Goal: Transaction & Acquisition: Purchase product/service

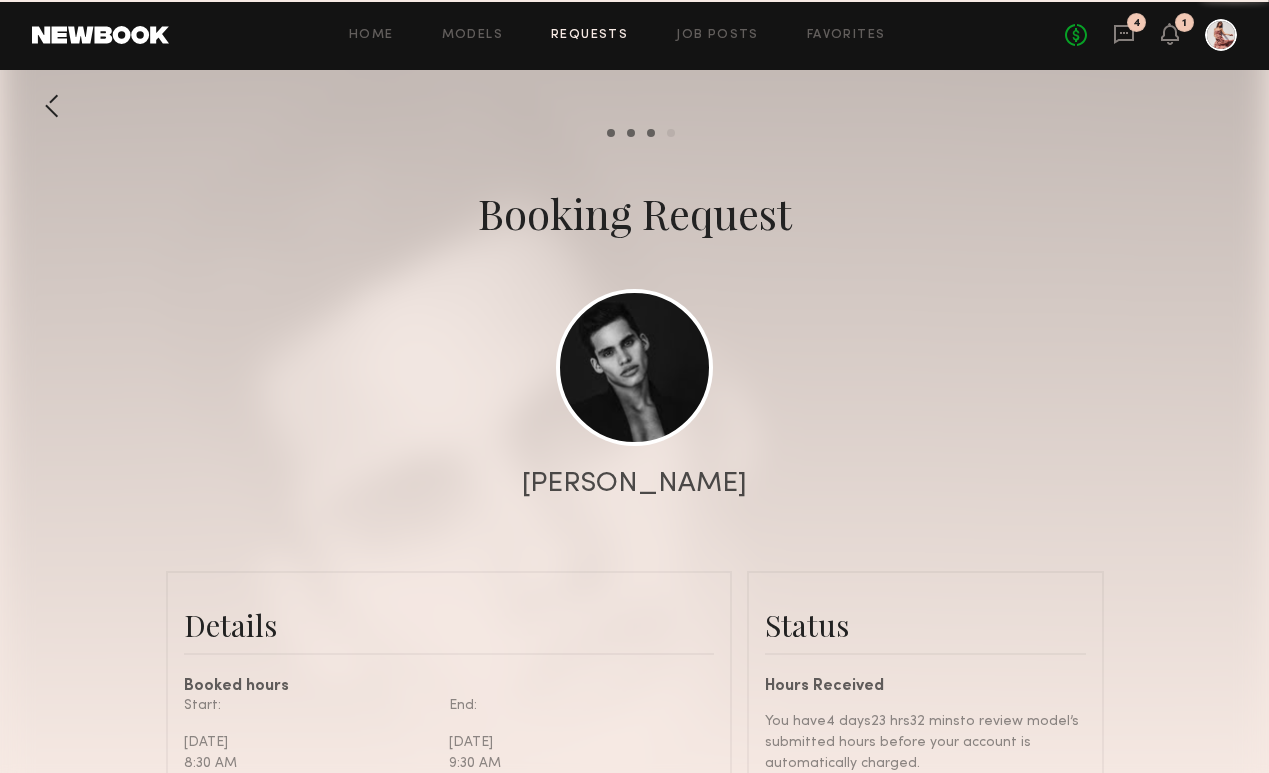
scroll to position [124, 0]
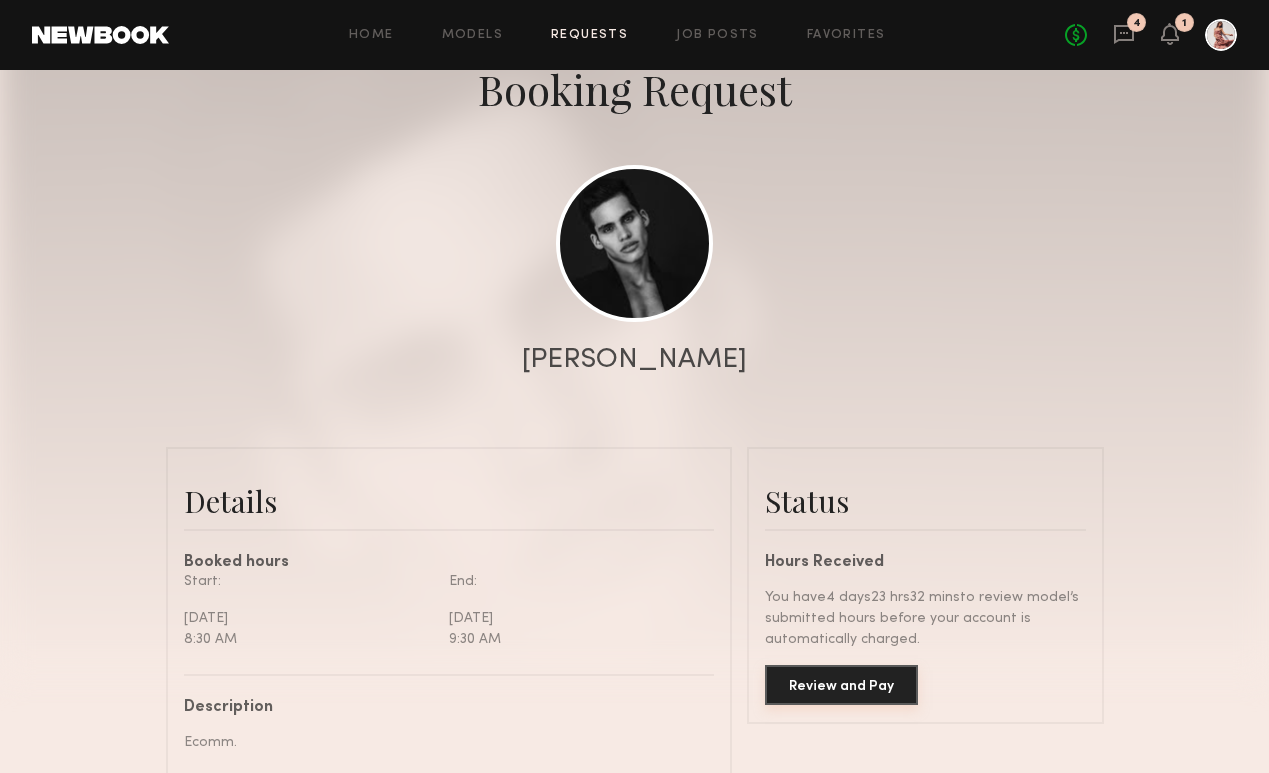
click at [842, 678] on button "Review and Pay" at bounding box center [841, 685] width 153 height 40
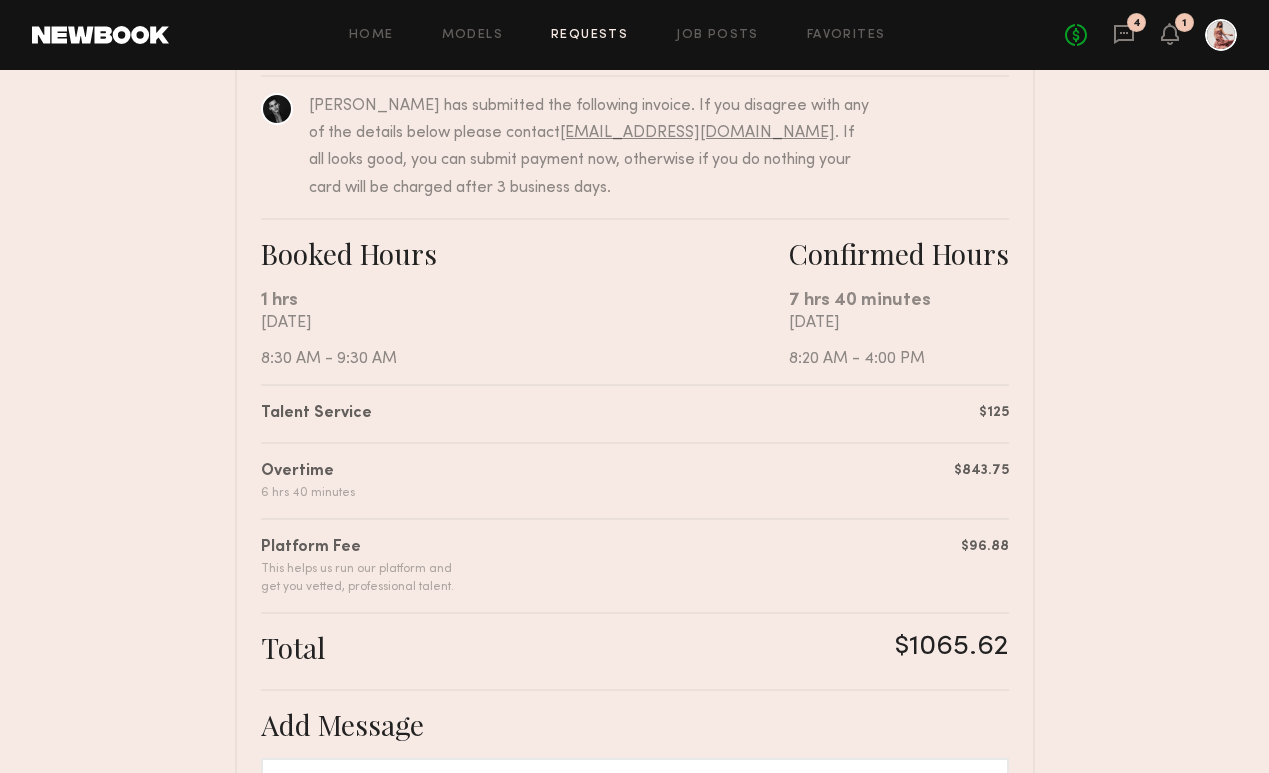
scroll to position [213, 0]
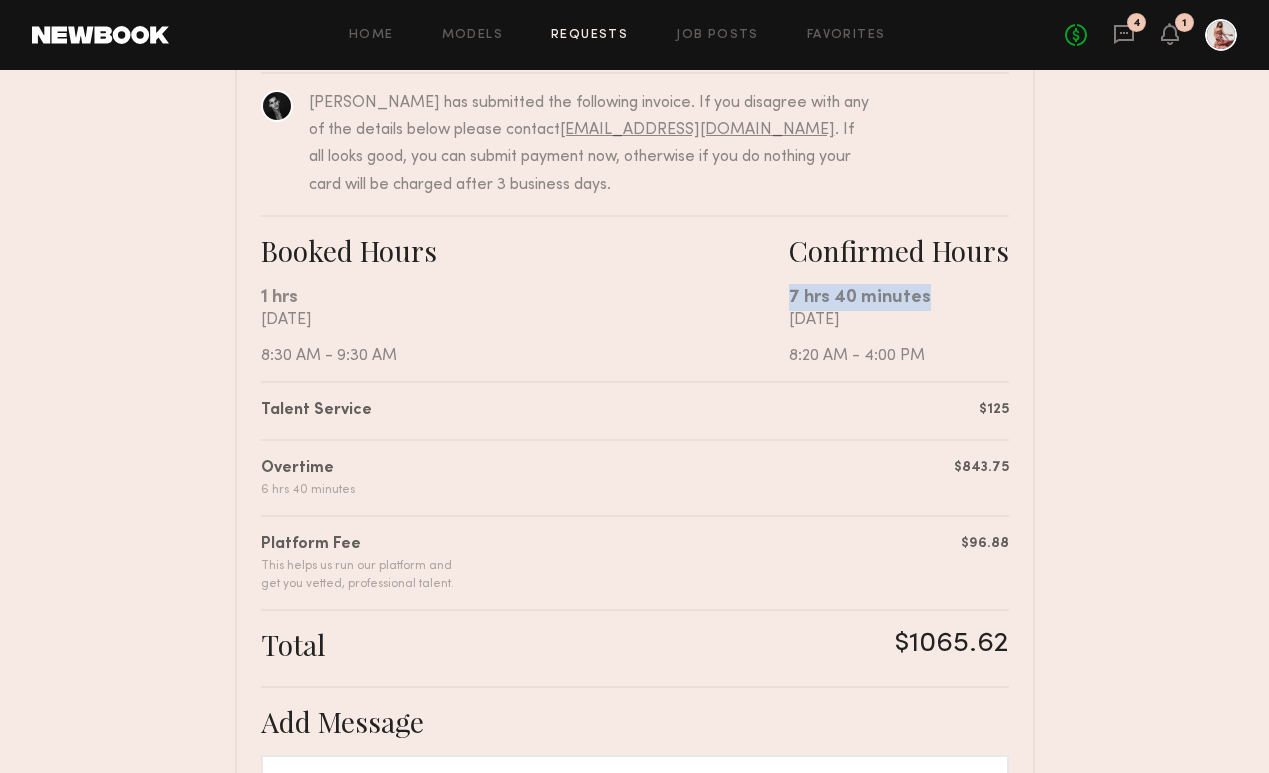
drag, startPoint x: 787, startPoint y: 296, endPoint x: 931, endPoint y: 295, distance: 144.0
click at [932, 297] on div "7 hrs 40 minutes" at bounding box center [899, 297] width 220 height 27
copy div "7 hrs 40 minutes"
click at [837, 375] on div "Booked Hours 1 hrs [DATE] 8:30 AM - 9:30 AM Confirmed Hours 7 hrs 40 minutes [D…" at bounding box center [635, 298] width 748 height 166
drag, startPoint x: 904, startPoint y: 639, endPoint x: 1009, endPoint y: 636, distance: 105.0
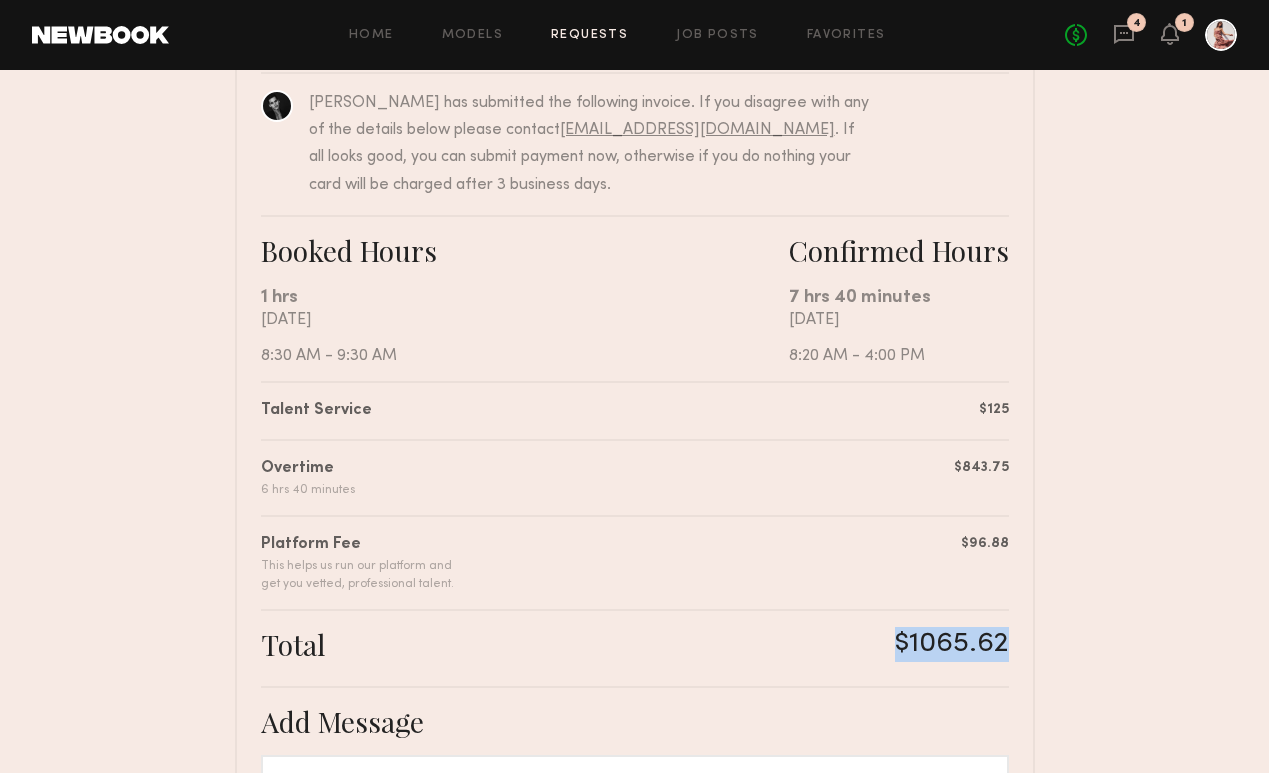
click at [1011, 637] on div "Summary [PERSON_NAME] has submitted the following invoice. If you disagree with…" at bounding box center [635, 556] width 800 height 1106
copy div "$1065.62"
click at [1106, 563] on nb-booking-payment "Review & Pay Model Review & Pay Model Ecomm. Summary [PERSON_NAME] has submitte…" at bounding box center [634, 499] width 1269 height 1220
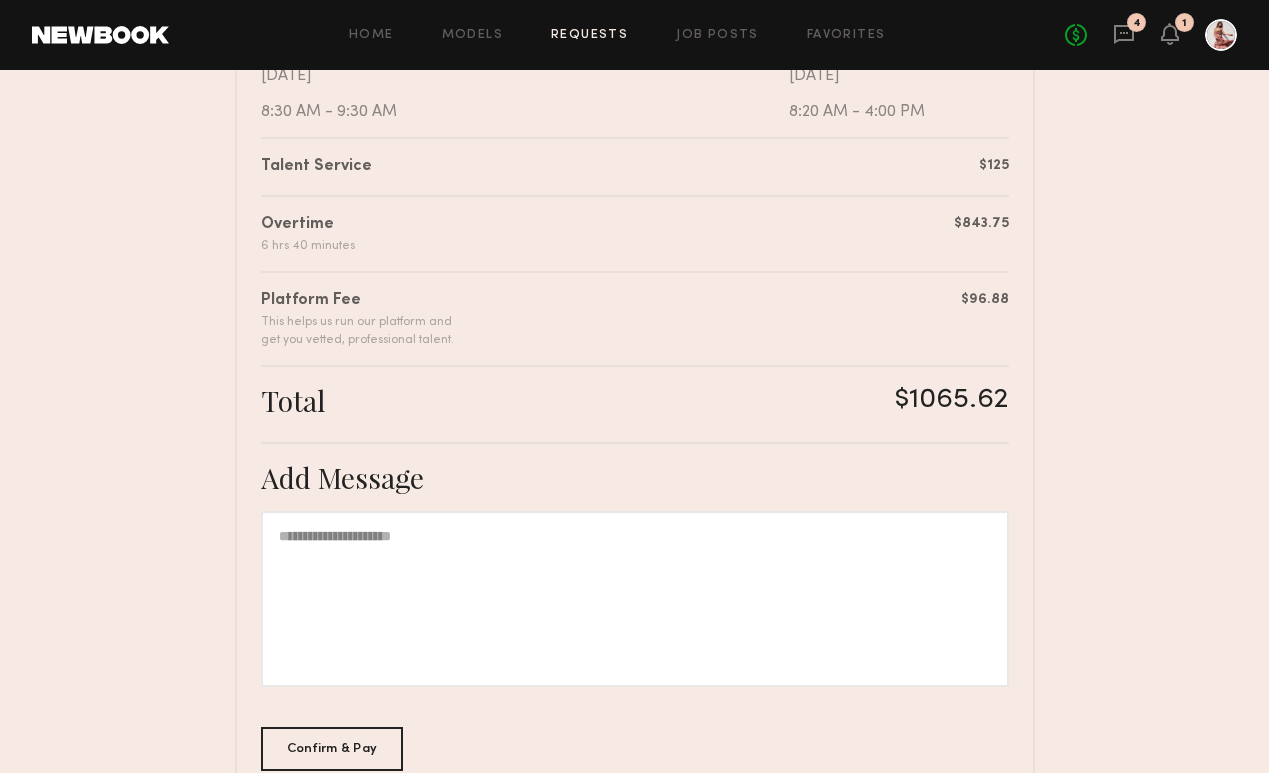
scroll to position [486, 0]
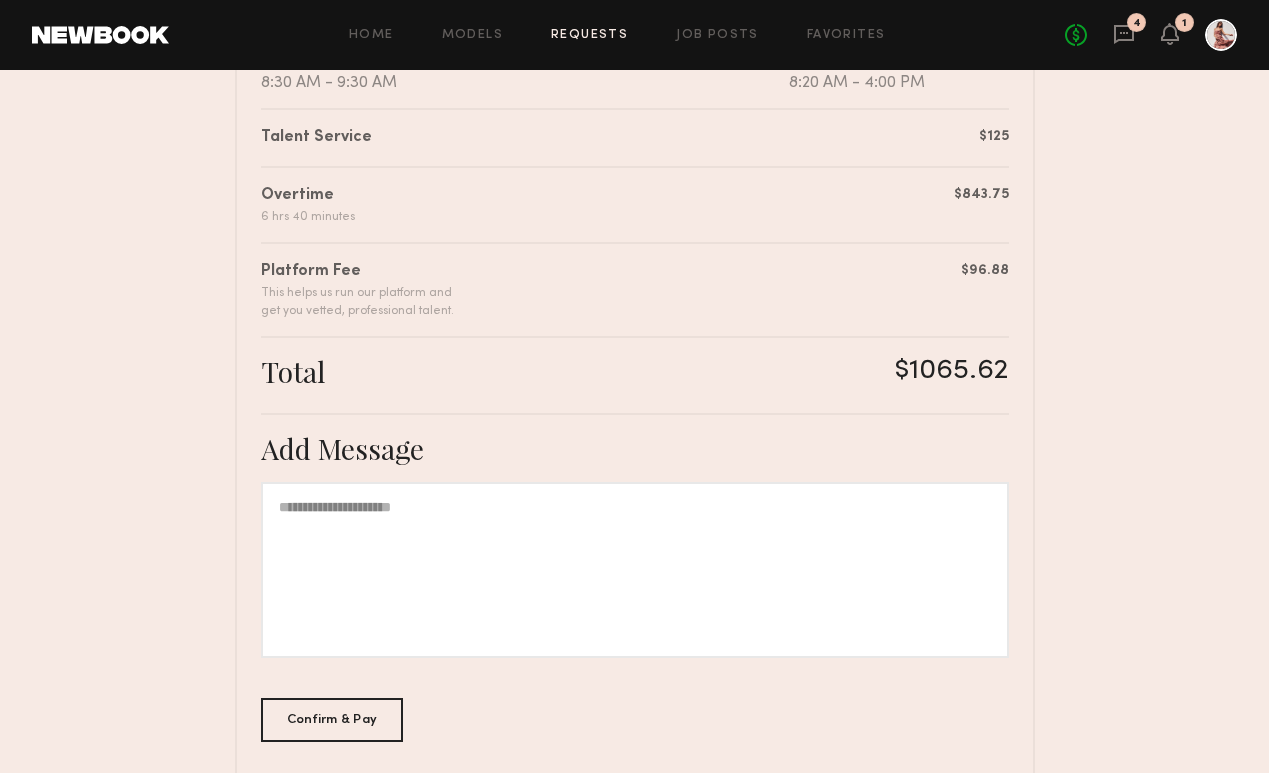
click at [328, 713] on div "Confirm & Pay" at bounding box center [332, 720] width 143 height 44
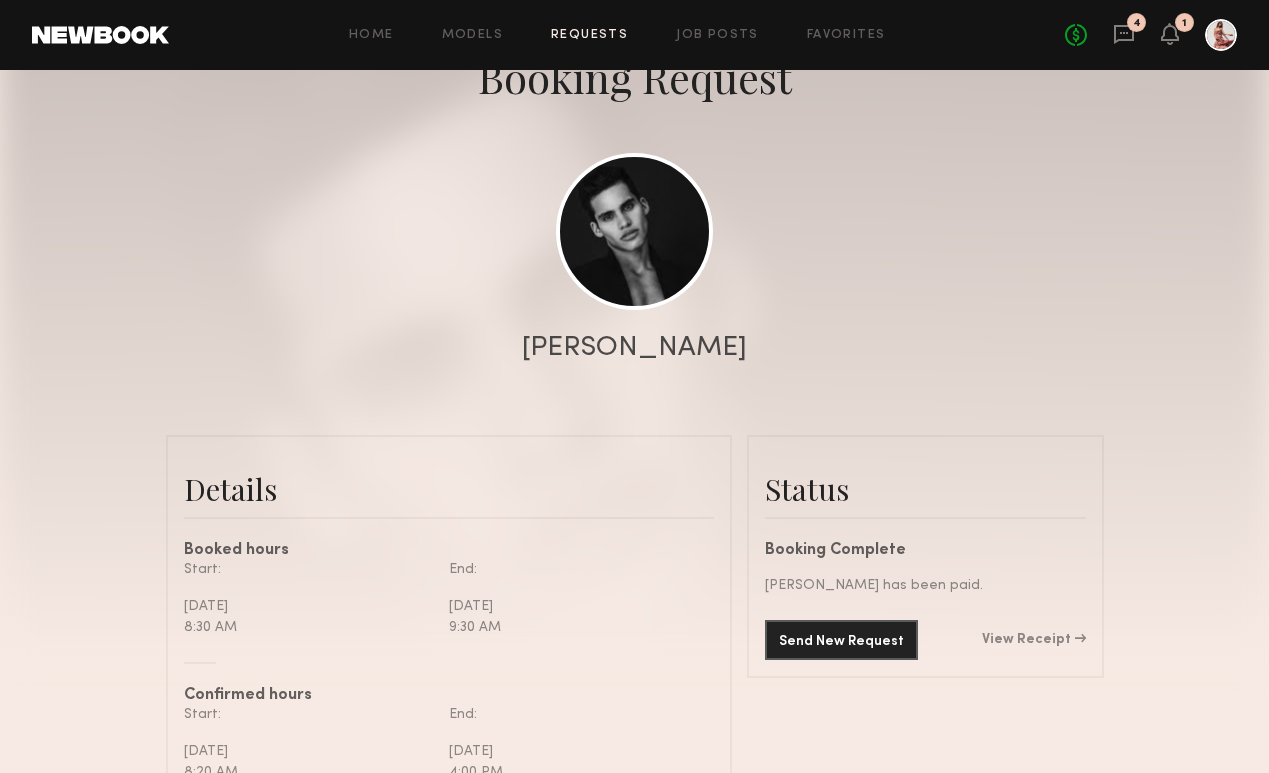
scroll to position [145, 0]
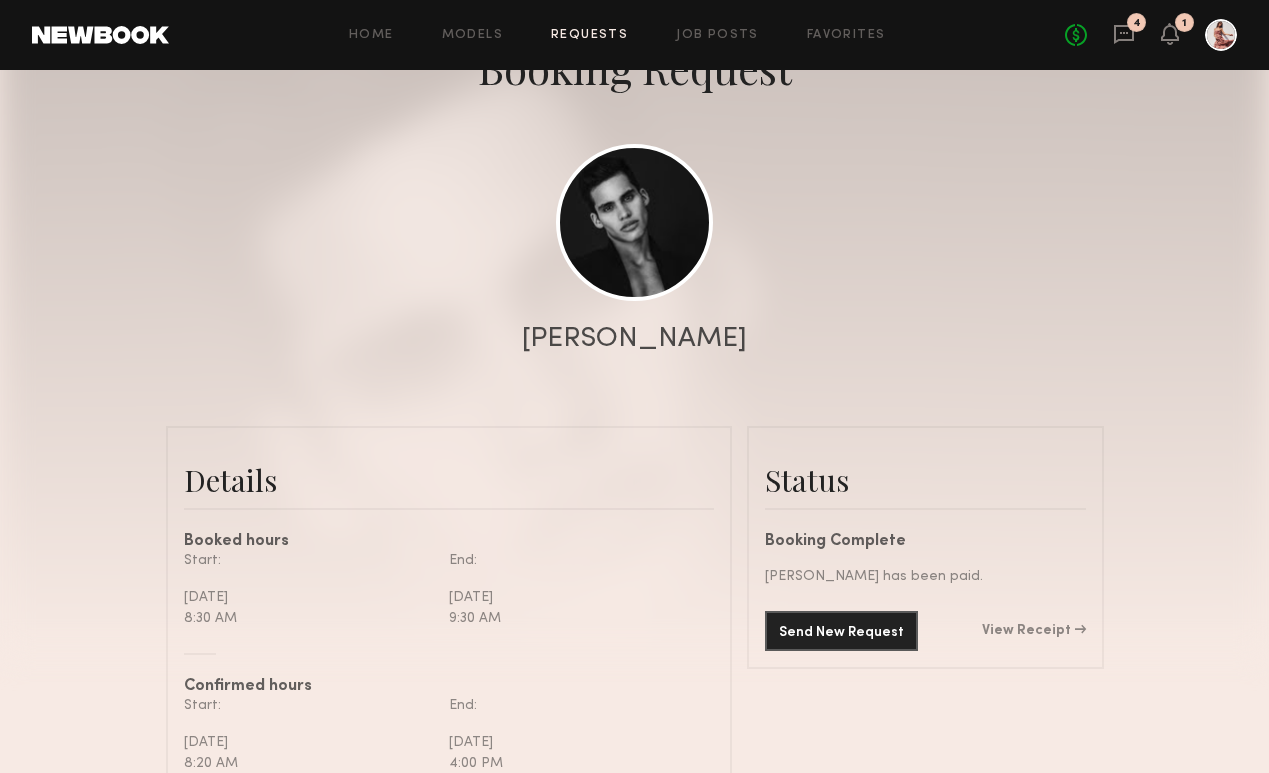
click at [1035, 630] on link "View Receipt" at bounding box center [1034, 631] width 104 height 14
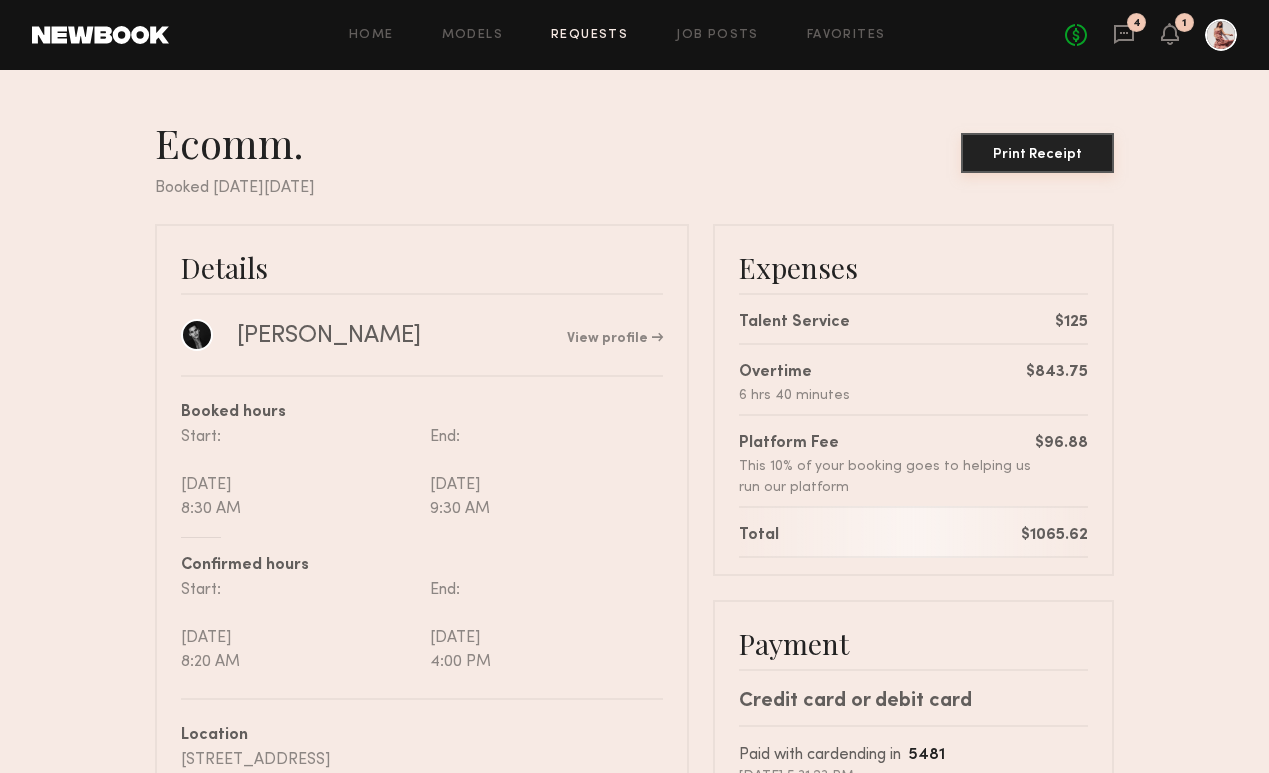
click at [1026, 151] on div "Print Receipt" at bounding box center [1037, 155] width 137 height 14
